Goal: Check status: Check status

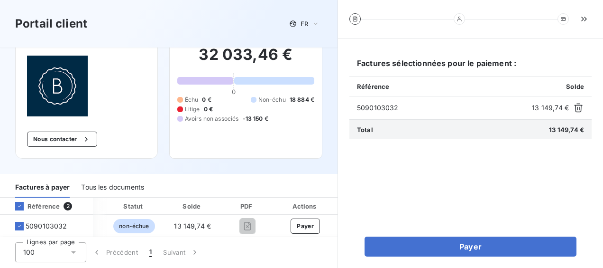
scroll to position [76, 0]
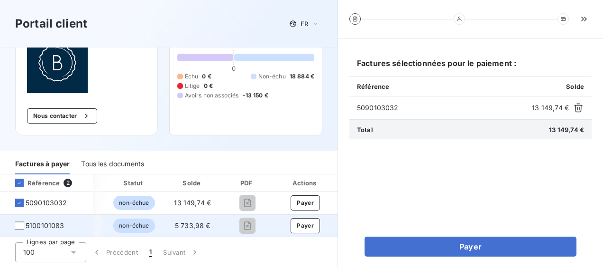
click at [19, 226] on td "5100101083" at bounding box center [46, 225] width 93 height 23
click at [18, 222] on div at bounding box center [19, 225] width 9 height 9
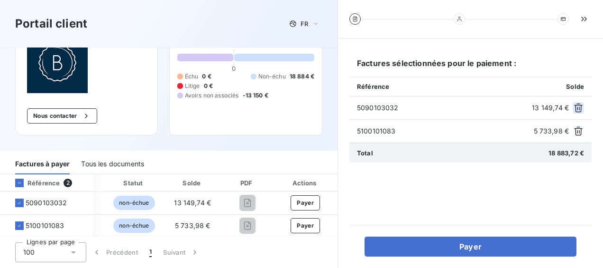
click at [575, 105] on icon "button" at bounding box center [579, 107] width 9 height 9
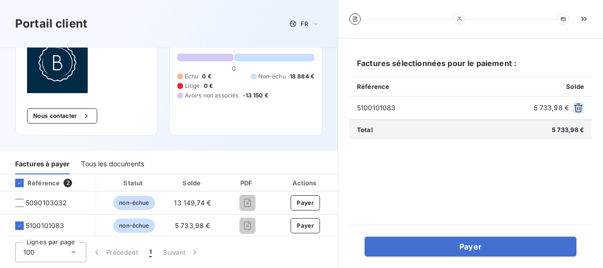
click at [583, 112] on button "button" at bounding box center [578, 107] width 11 height 11
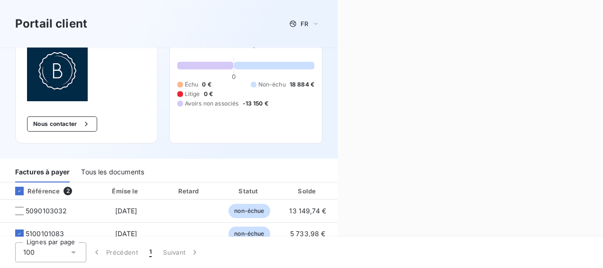
scroll to position [76, 0]
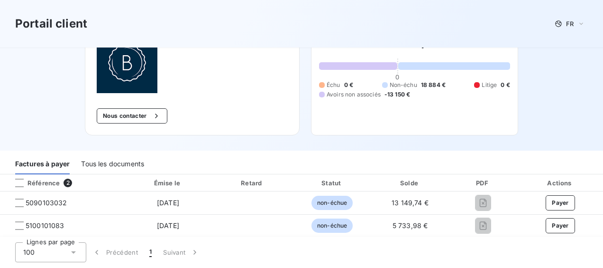
scroll to position [65, 0]
